Goal: Task Accomplishment & Management: Use online tool/utility

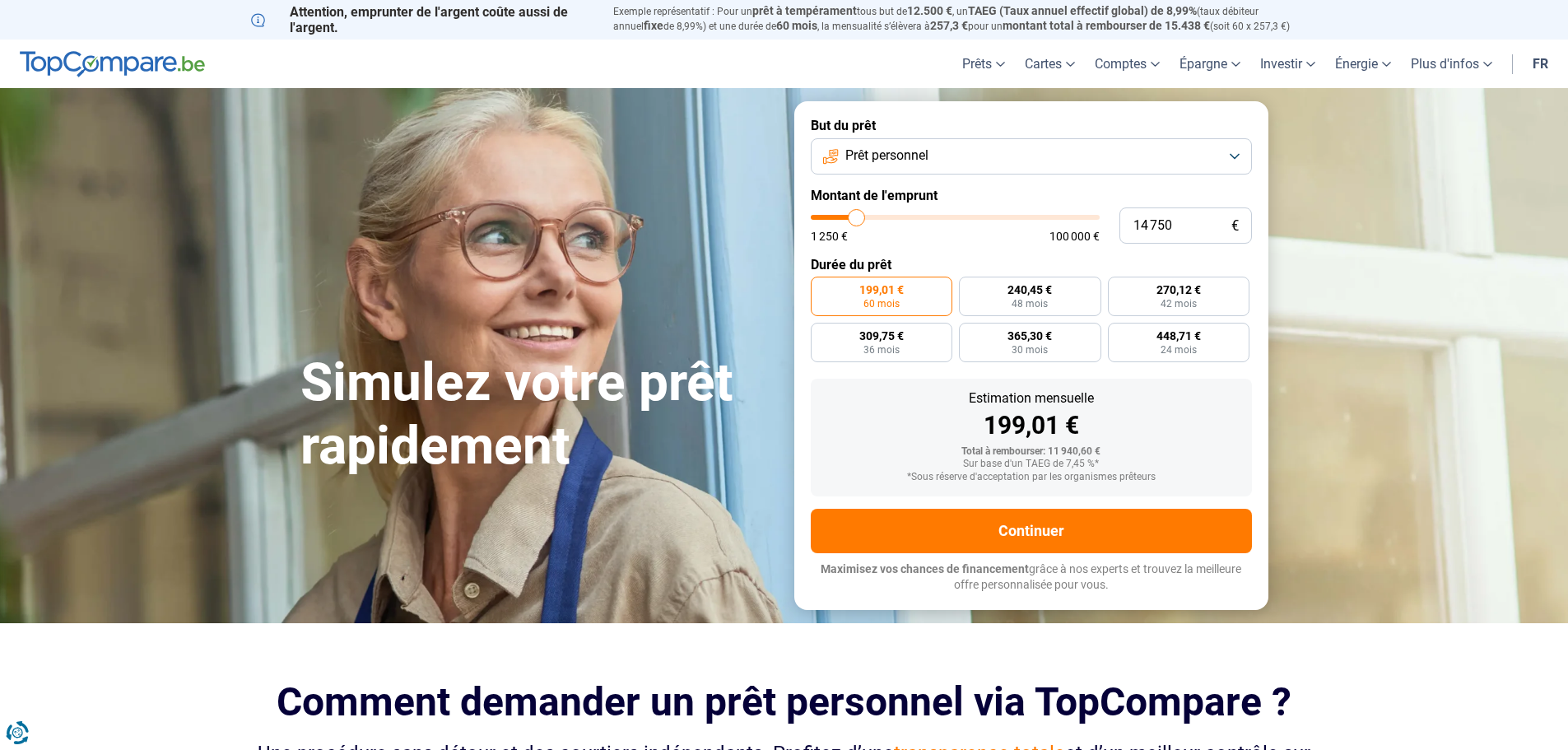
type input "40 250"
type input "40250"
type input "41 500"
type input "41500"
type input "42 250"
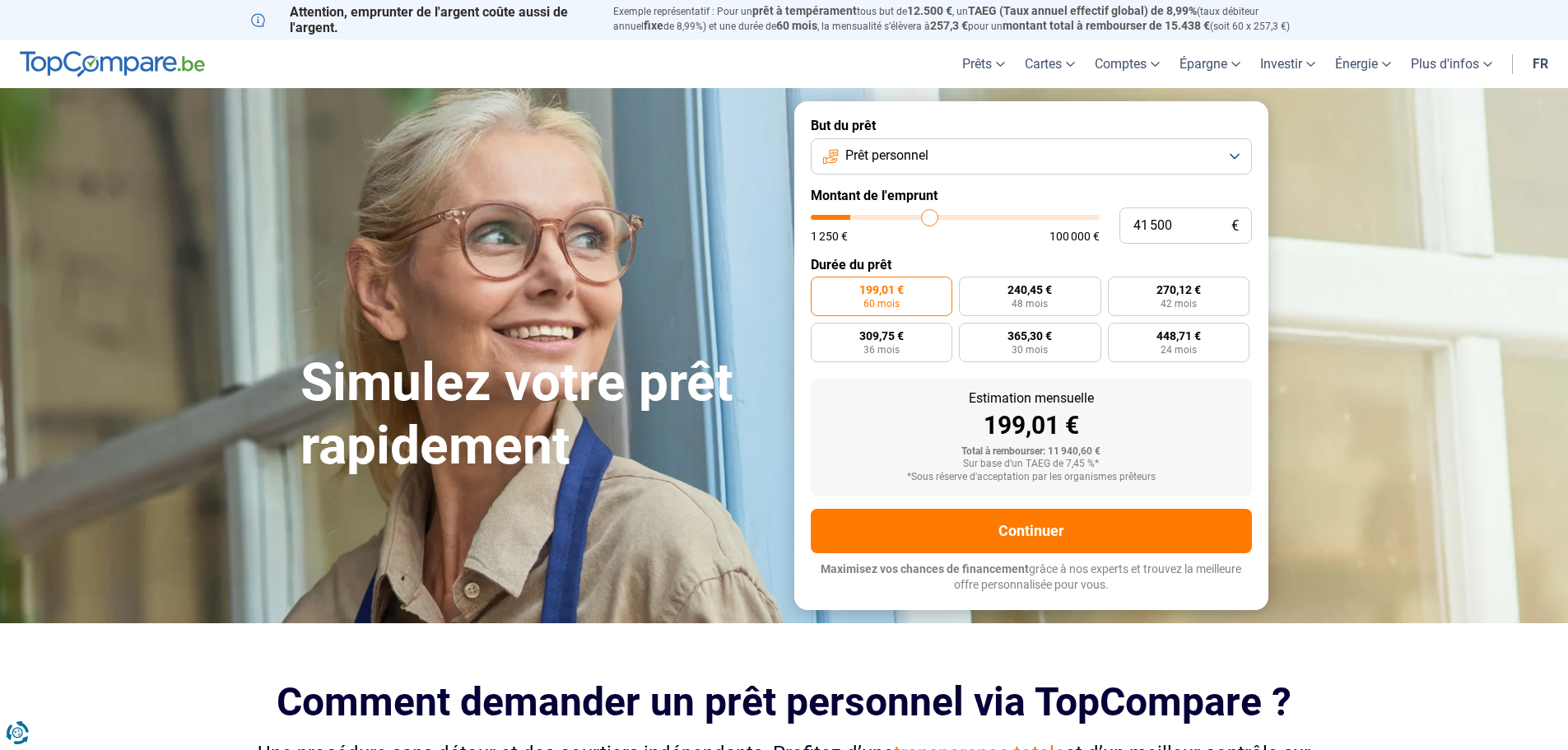
type input "42250"
type input "42 500"
type input "42500"
type input "43 750"
type input "44250"
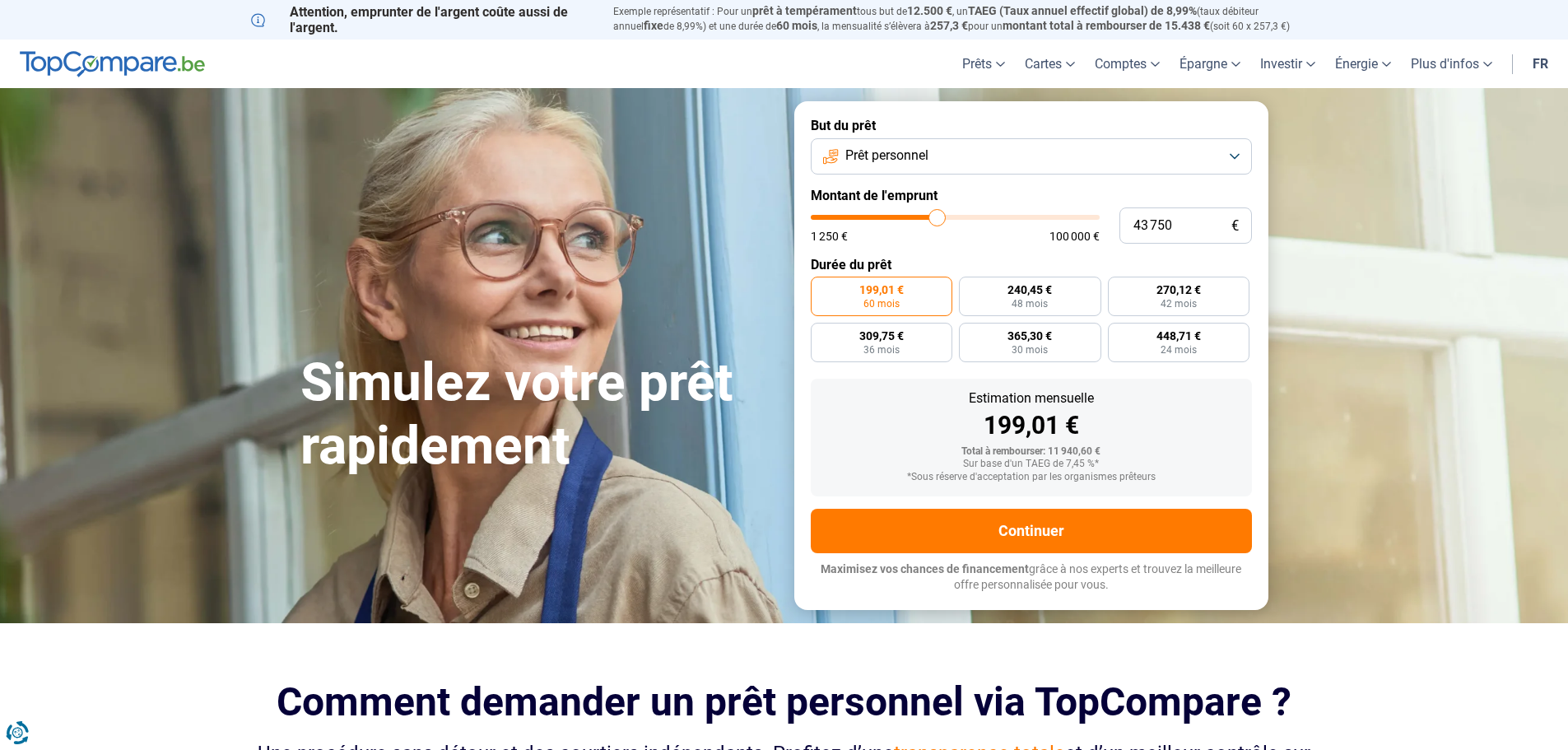
click at [937, 218] on input "range" at bounding box center [954, 217] width 289 height 5
type input "44 250"
radio input "false"
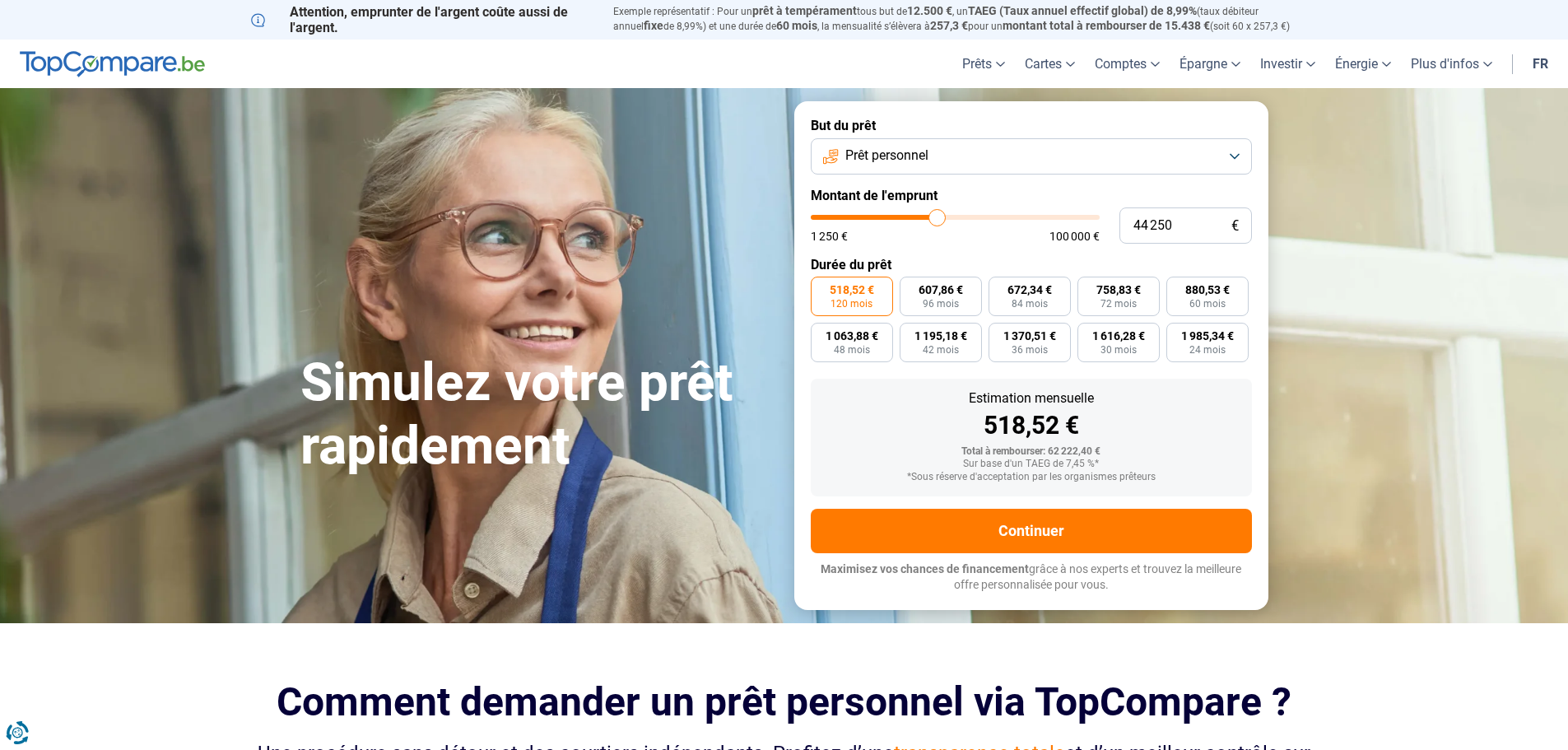
click at [1030, 178] on form "But du prêt Prêt personnel Montant de l'emprunt 44 250 € 1 250 € 100 000 € Duré…" at bounding box center [1031, 355] width 474 height 508
click at [1019, 156] on button "Prêt personnel" at bounding box center [1031, 156] width 441 height 36
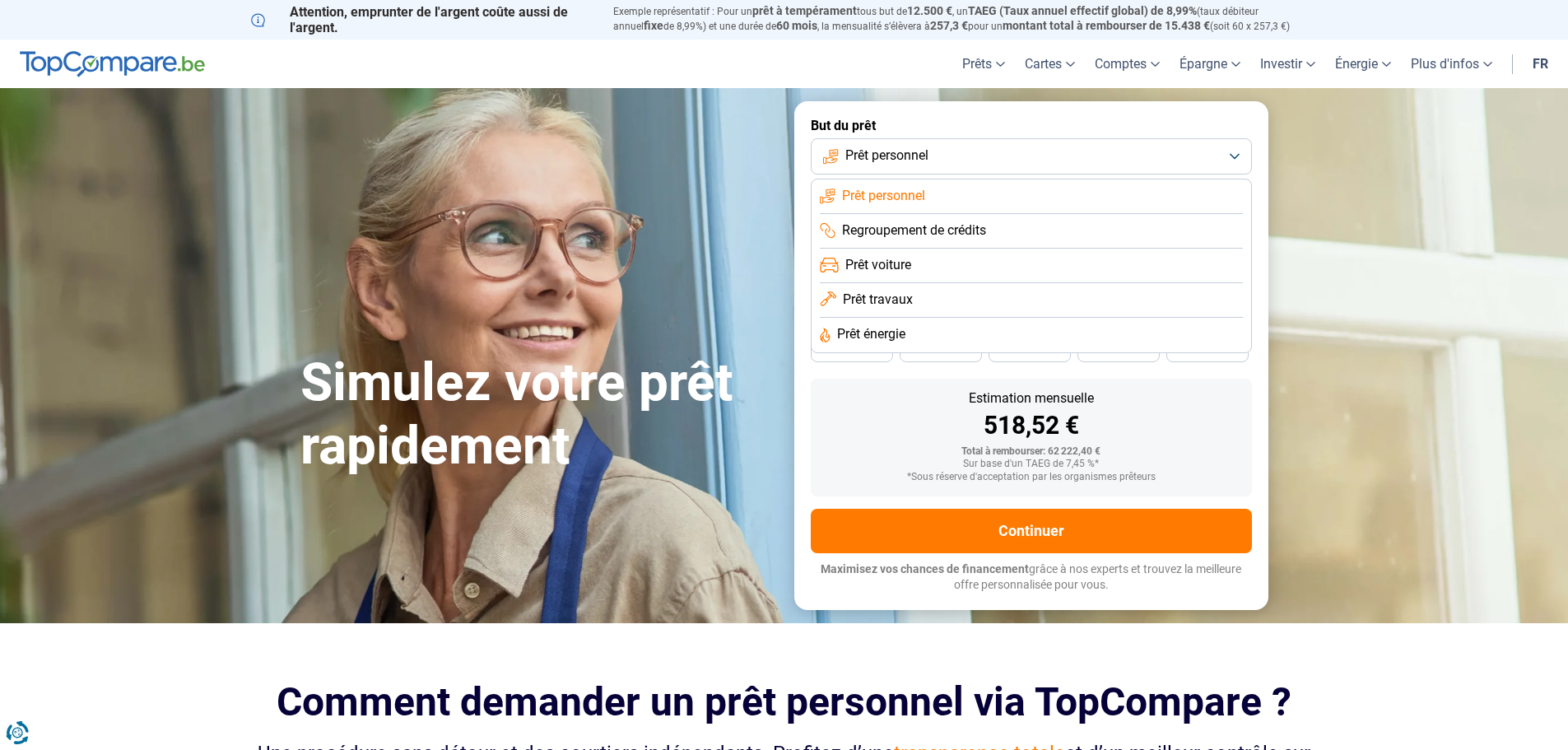
click at [937, 228] on span "Regroupement de crédits" at bounding box center [914, 230] width 144 height 18
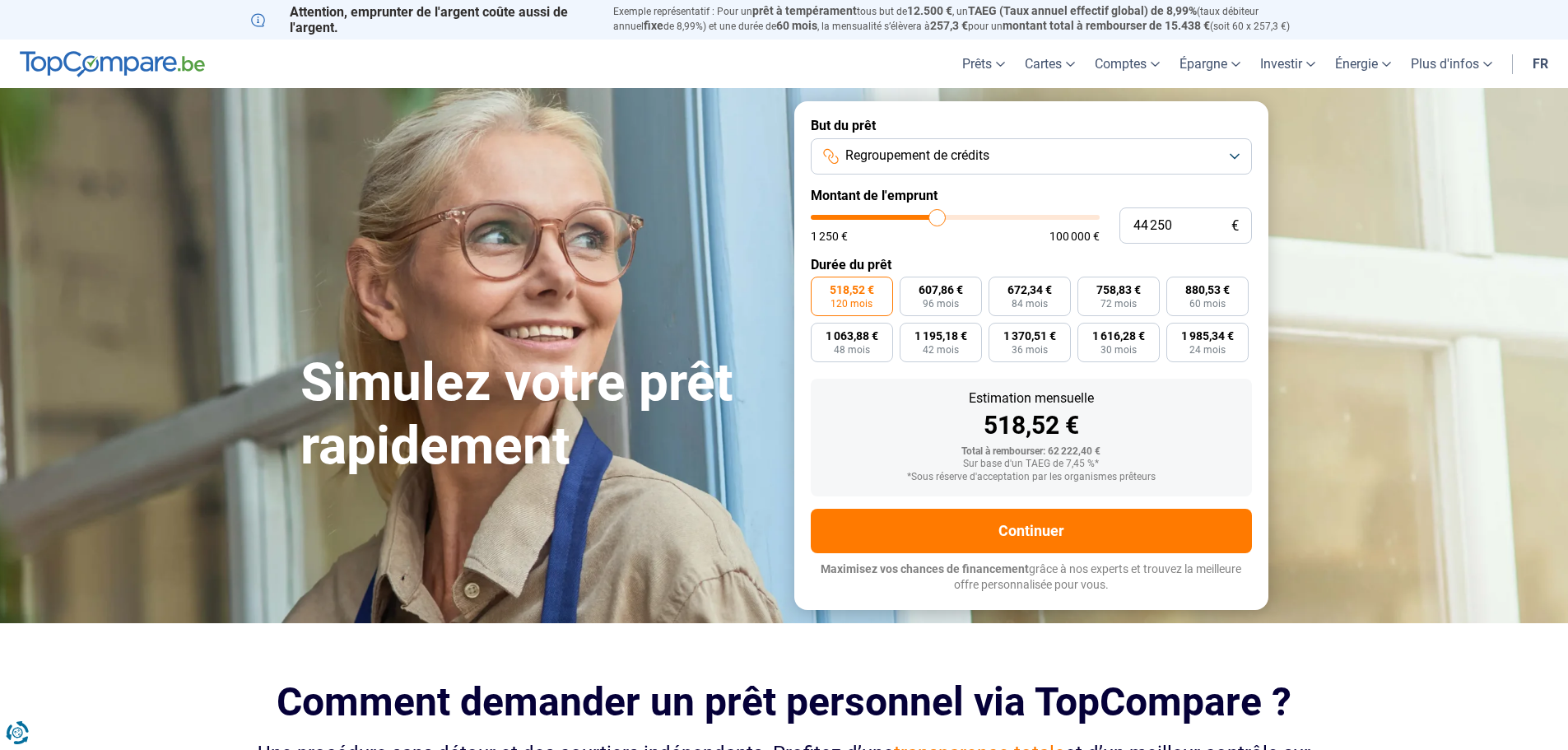
type input "45 250"
type input "45250"
type input "45 750"
type input "45750"
type input "46 000"
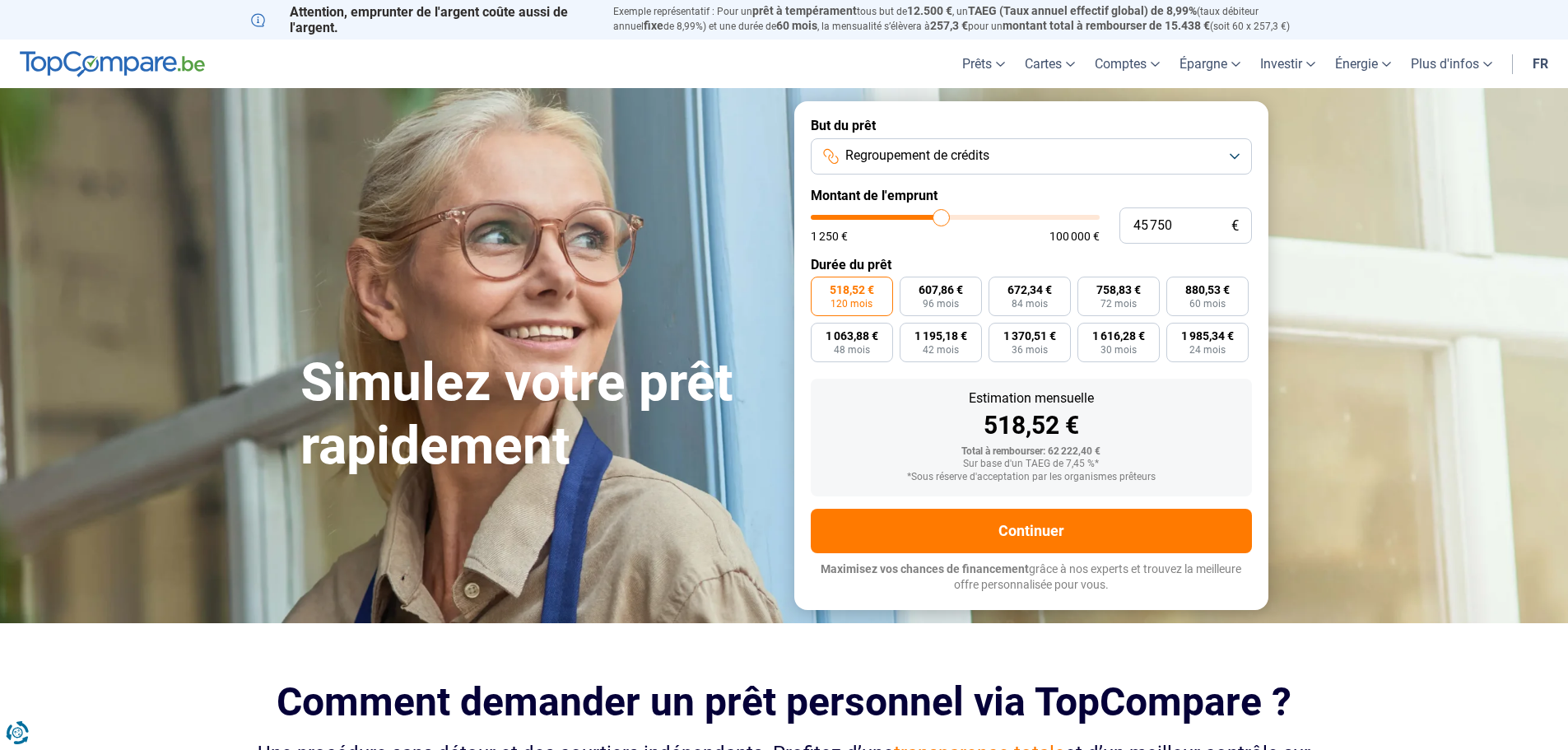
type input "46000"
type input "46 750"
type input "46750"
type input "47 500"
type input "47500"
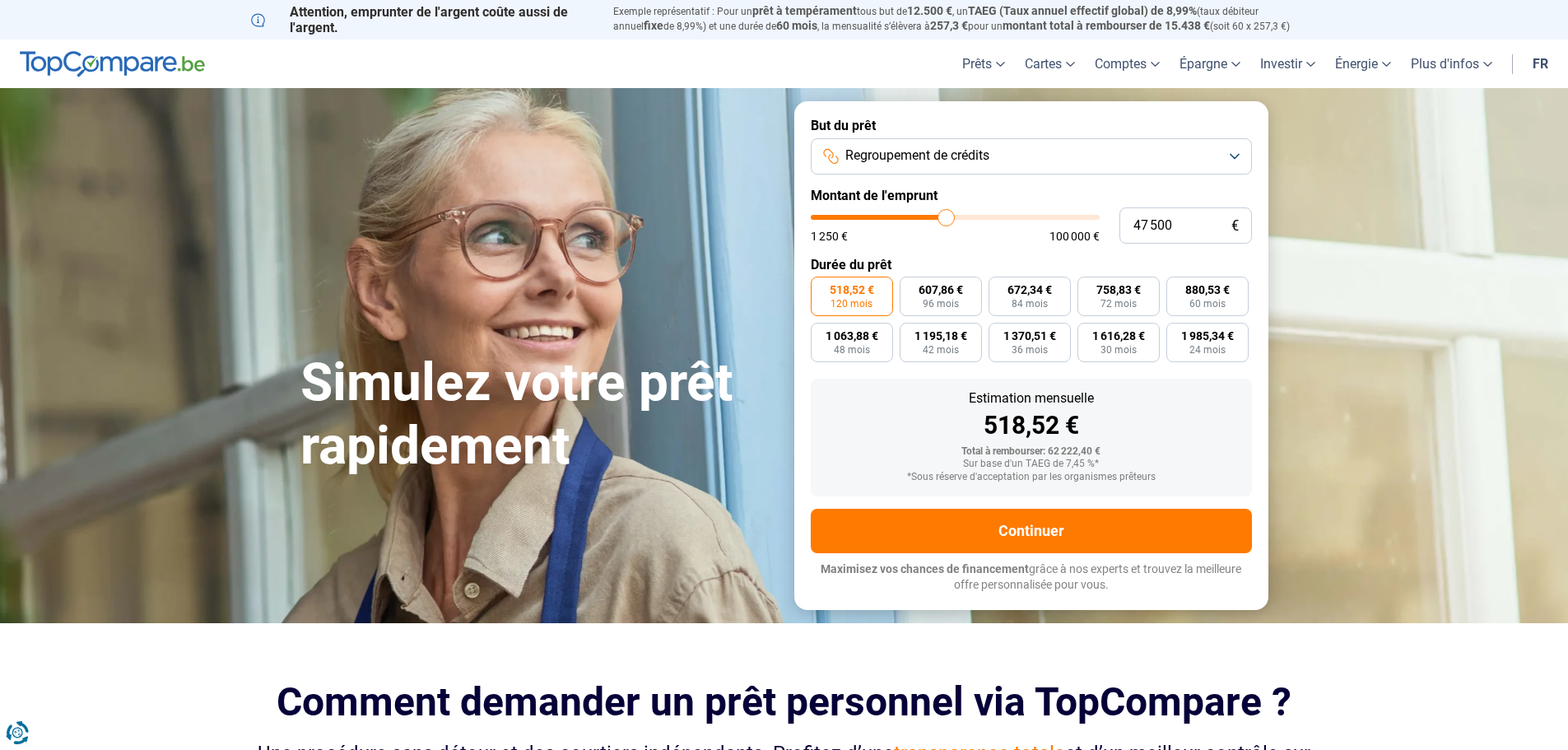
type input "48 500"
type input "48500"
type input "49 000"
type input "49000"
type input "49 500"
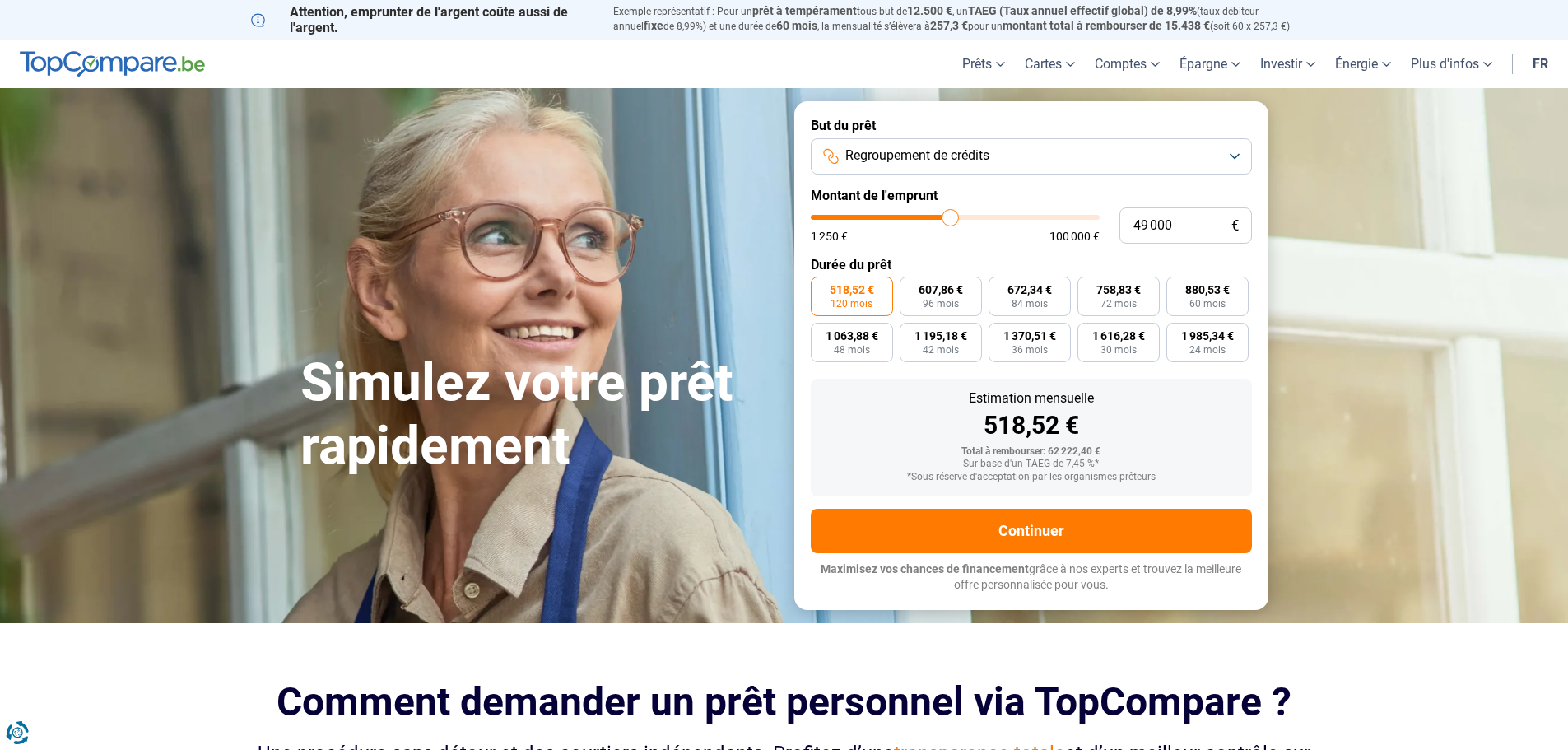
type input "49500"
type input "49 750"
type input "49750"
type input "50 000"
drag, startPoint x: 939, startPoint y: 218, endPoint x: 953, endPoint y: 217, distance: 14.0
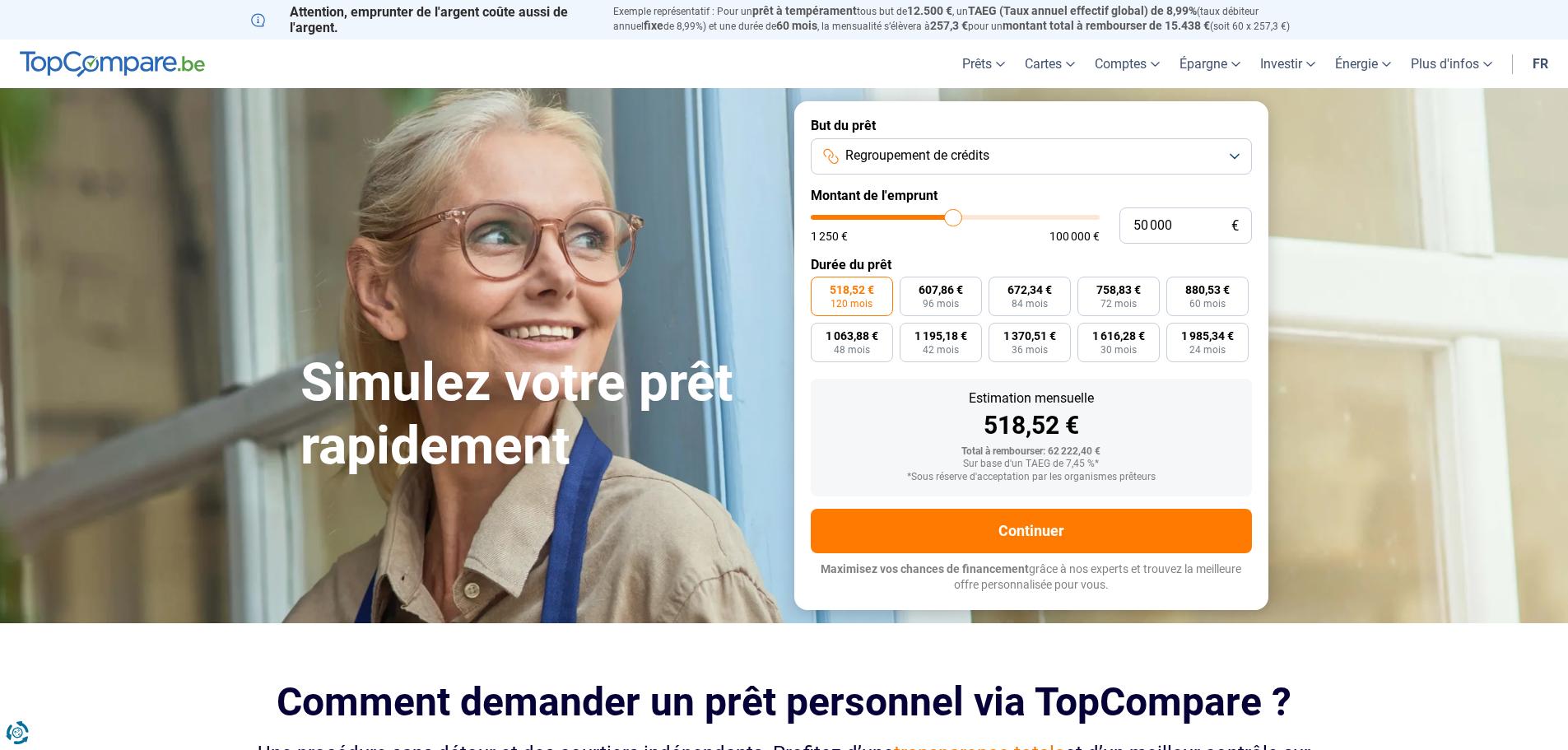
type input "50000"
click at [953, 217] on input "range" at bounding box center [954, 217] width 289 height 5
